Goal: Information Seeking & Learning: Learn about a topic

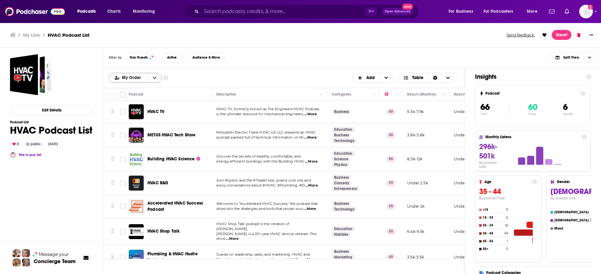
click at [140, 80] on span "My Order" at bounding box center [132, 78] width 21 height 4
click at [138, 109] on span "Power Score" at bounding box center [138, 108] width 35 height 3
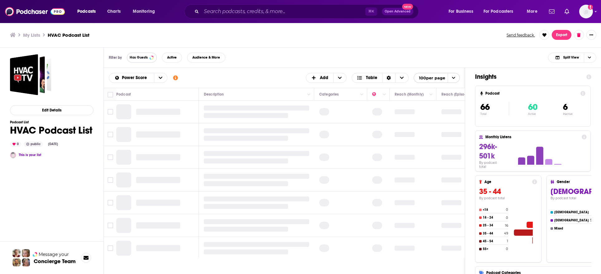
click at [148, 55] on button "Has Guests" at bounding box center [142, 58] width 30 height 10
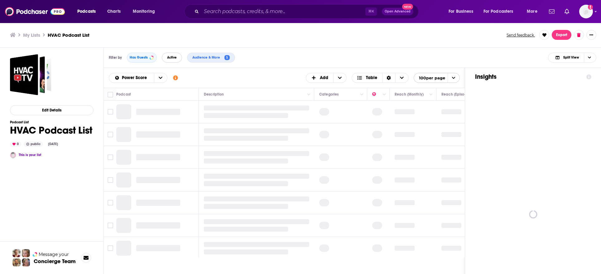
click at [174, 56] on span "Active" at bounding box center [172, 57] width 10 height 3
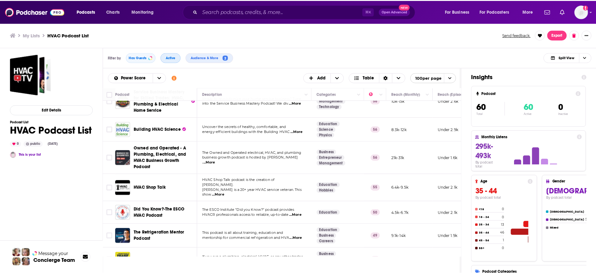
scroll to position [102, 0]
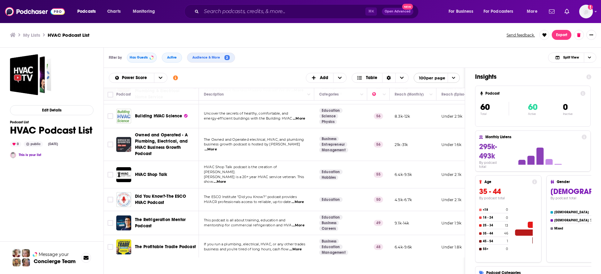
click at [226, 179] on span "...More" at bounding box center [219, 181] width 12 height 5
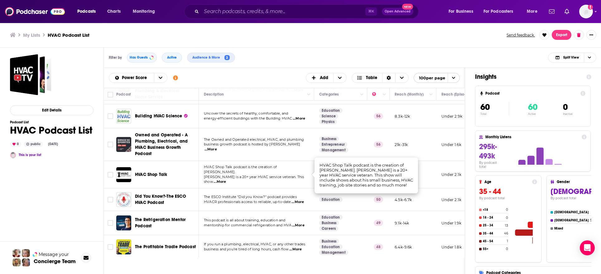
click at [259, 175] on span "[PERSON_NAME] is a 20+ year HVAC service veteran. This show" at bounding box center [254, 179] width 100 height 9
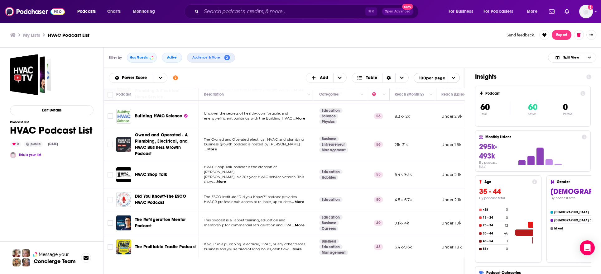
click at [164, 172] on span "HVAC Shop Talk" at bounding box center [151, 174] width 32 height 5
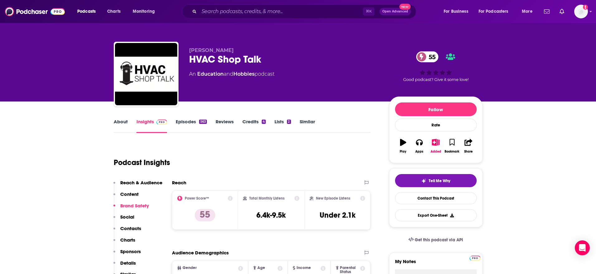
click at [188, 123] on link "Episodes 563" at bounding box center [191, 126] width 31 height 14
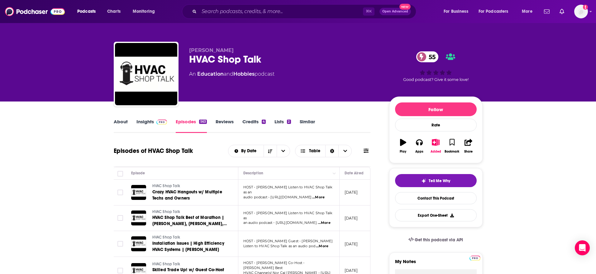
click at [324, 196] on span "...More" at bounding box center [318, 197] width 12 height 5
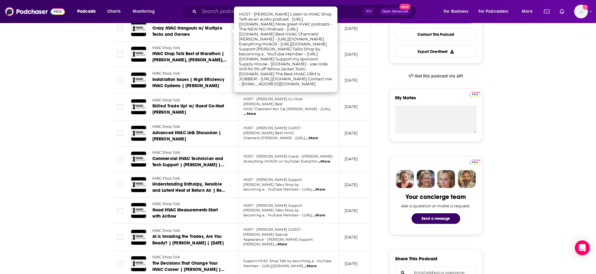
scroll to position [165, 0]
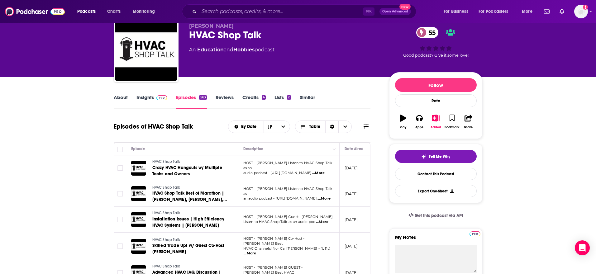
scroll to position [0, 0]
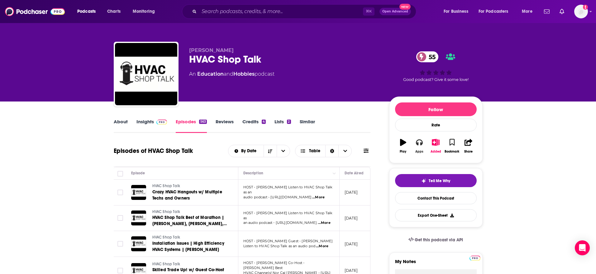
click at [421, 143] on icon "button" at bounding box center [419, 143] width 7 height 6
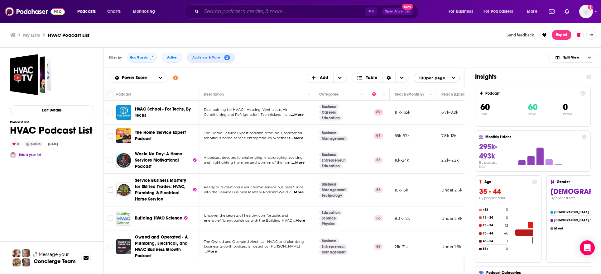
click at [227, 9] on input "Search podcasts, credits, & more..." at bounding box center [283, 12] width 164 height 10
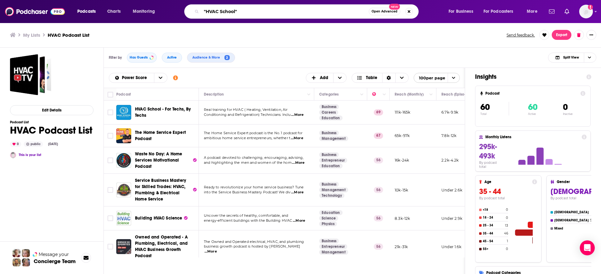
type input ""HVAC School""
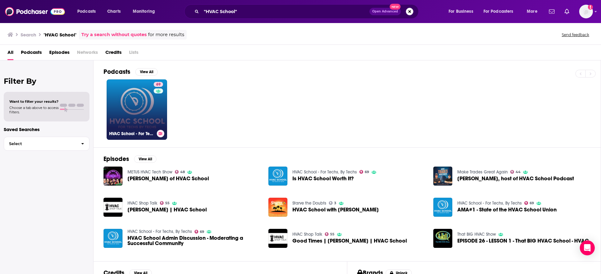
click at [159, 114] on div "69" at bounding box center [159, 106] width 11 height 48
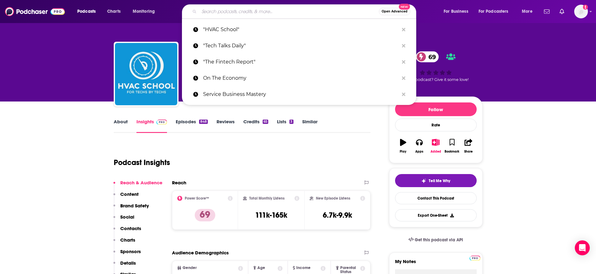
click at [246, 11] on input "Search podcasts, credits, & more..." at bounding box center [289, 12] width 180 height 10
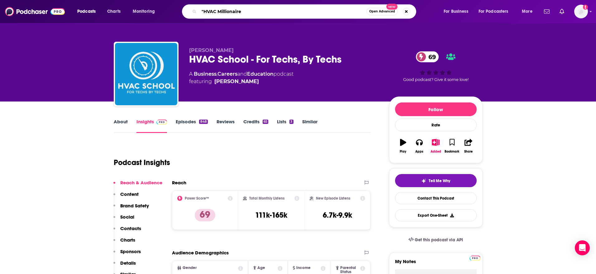
type input ""HVAC Millionaire""
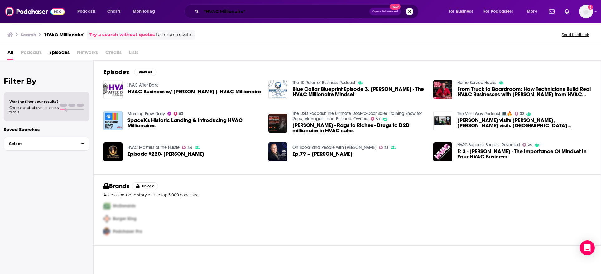
click at [251, 13] on input ""HVAC Millionaire"" at bounding box center [285, 12] width 168 height 10
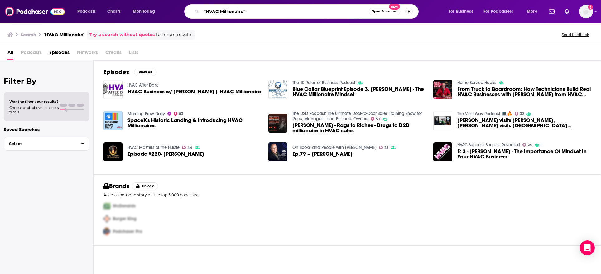
drag, startPoint x: 244, startPoint y: 10, endPoint x: 221, endPoint y: 10, distance: 23.1
click at [221, 10] on input ""HVAC Millionaire"" at bounding box center [284, 12] width 167 height 10
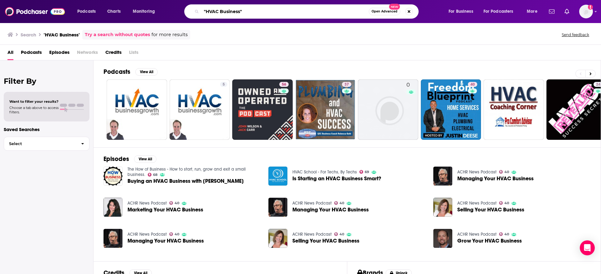
drag, startPoint x: 240, startPoint y: 12, endPoint x: 219, endPoint y: 11, distance: 21.5
click at [219, 11] on input ""HVAC Business"" at bounding box center [284, 12] width 167 height 10
type input ""HVACmillionaire""
